Goal: Task Accomplishment & Management: Complete application form

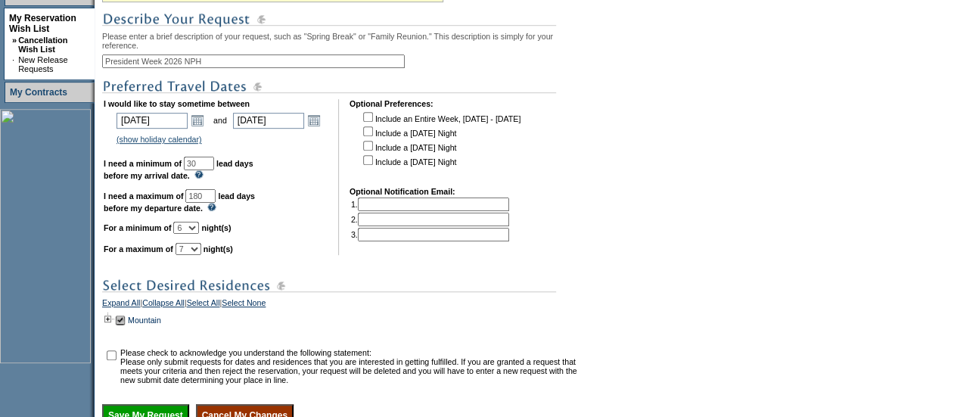
scroll to position [365, 0]
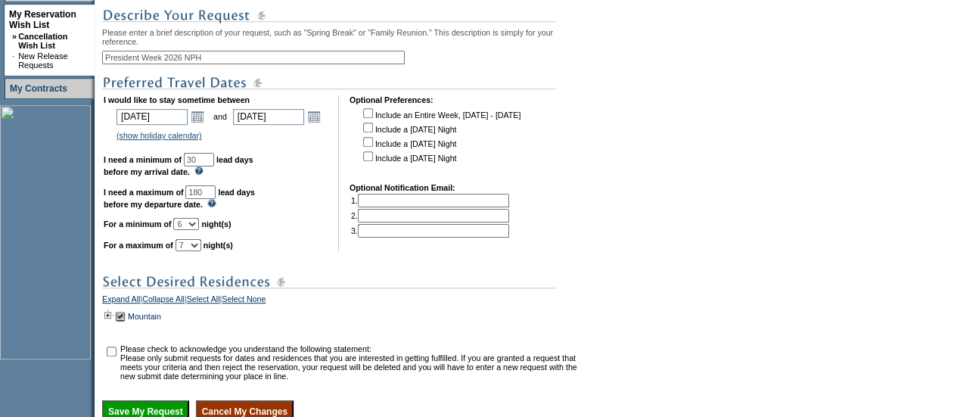
click at [112, 64] on input "President Week 2026 NPH" at bounding box center [253, 58] width 303 height 14
type input "Ski President Week 2026 NPH"
click at [112, 356] on input "checkbox" at bounding box center [112, 352] width 10 height 10
checkbox input "true"
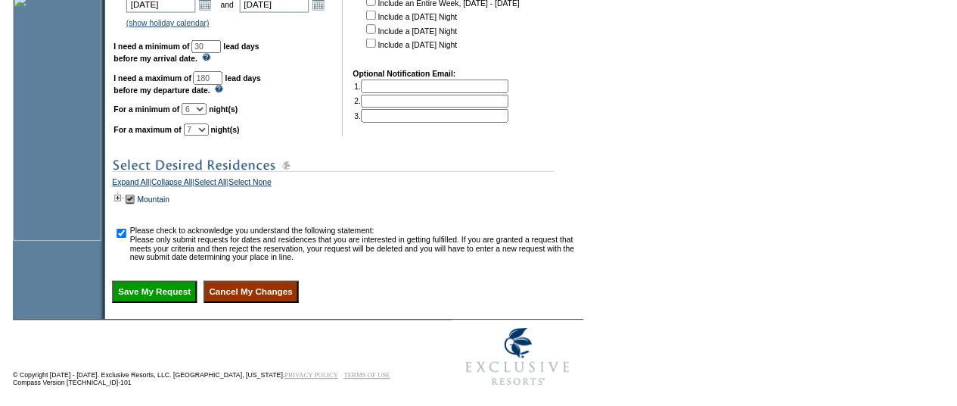
scroll to position [489, 0]
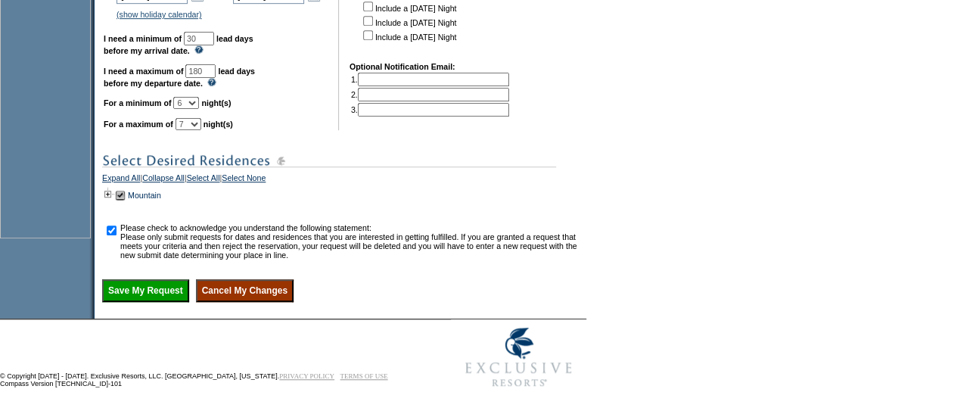
click at [144, 302] on input "Save My Request" at bounding box center [145, 290] width 87 height 23
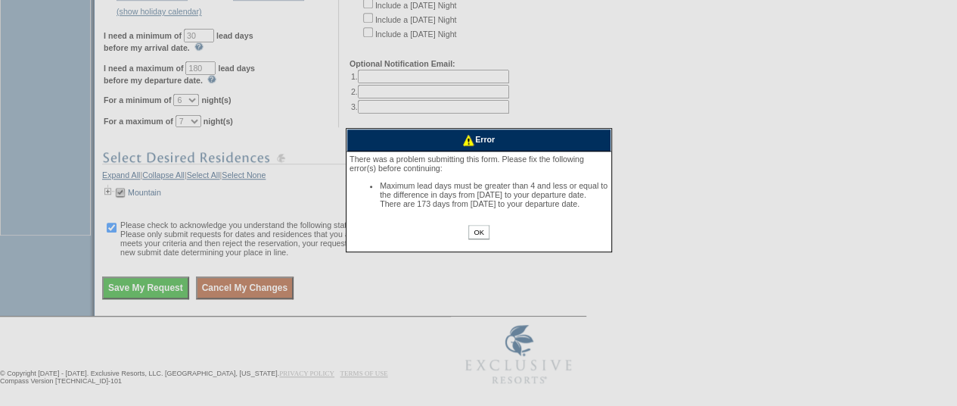
click at [477, 239] on input "OK" at bounding box center [478, 232] width 20 height 14
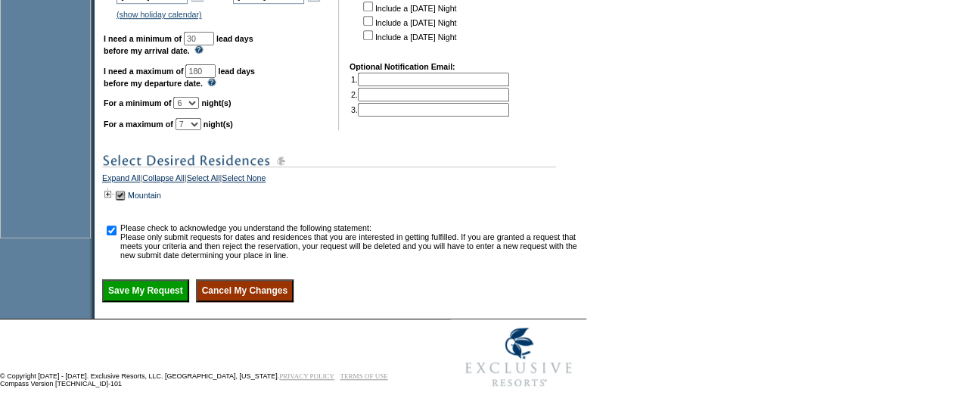
click at [216, 78] on input "180" at bounding box center [200, 71] width 30 height 14
type input "1"
type input "173"
click at [150, 302] on input "Save My Request" at bounding box center [145, 290] width 87 height 23
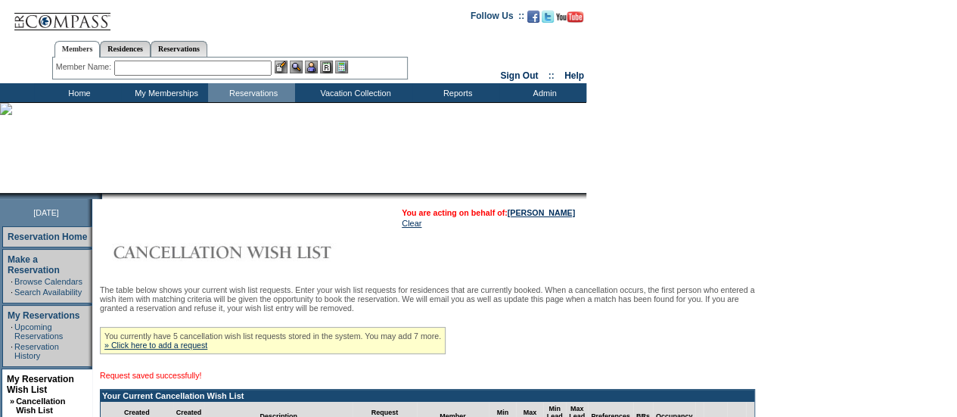
click at [218, 77] on div "Member Name: Destination or Residence: ReservationId:" at bounding box center [230, 69] width 356 height 22
click at [218, 67] on input "text" at bounding box center [192, 68] width 157 height 15
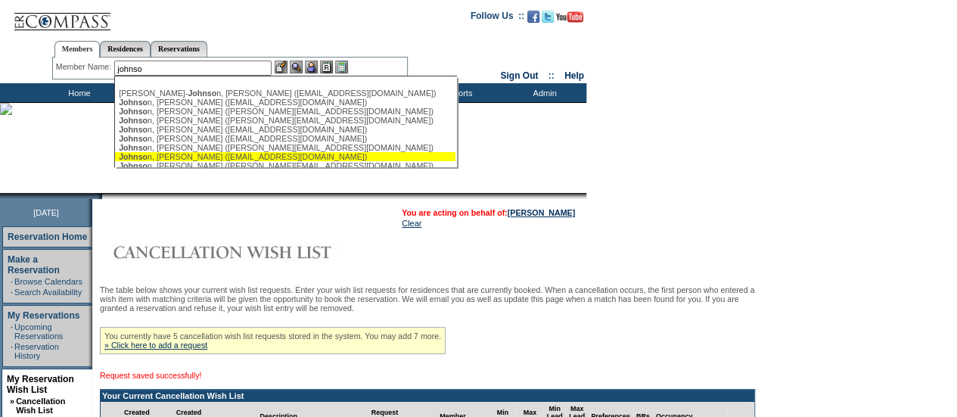
click at [194, 157] on div "Johnso n, Carrie (cjohnson71@charter.net)" at bounding box center [285, 156] width 333 height 9
type input "Johnson, Carrie (cjohnson71@charter.net)"
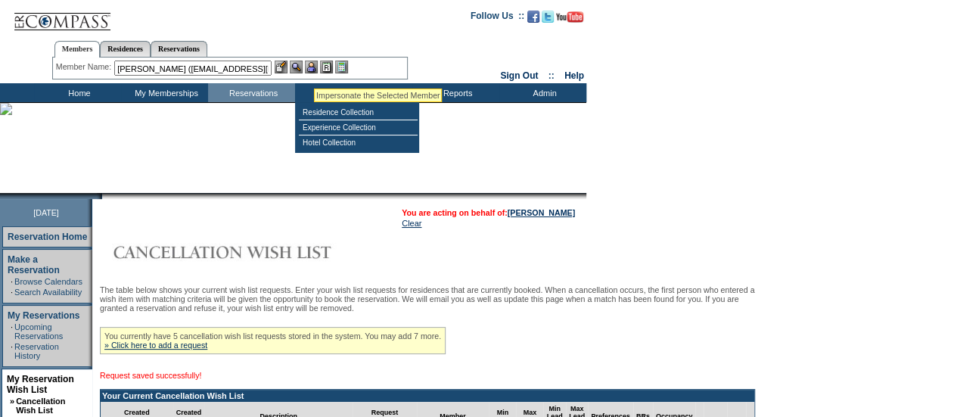
click at [314, 70] on img at bounding box center [311, 67] width 13 height 13
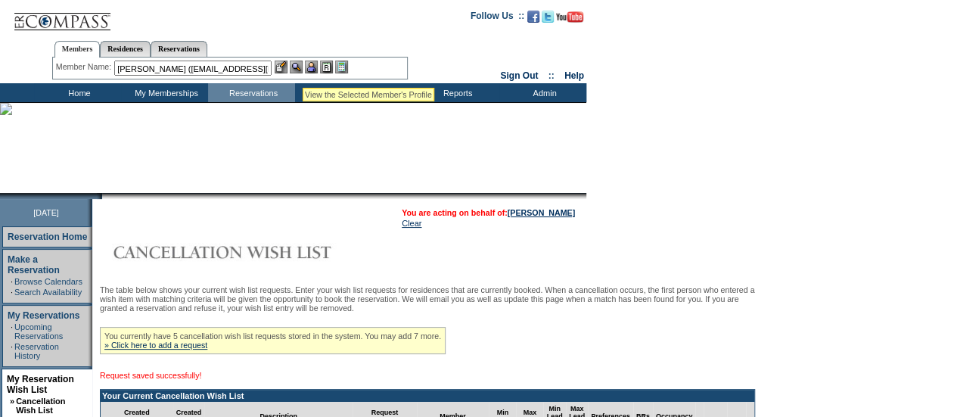
click at [301, 69] on img at bounding box center [296, 67] width 13 height 13
